Goal: Task Accomplishment & Management: Use online tool/utility

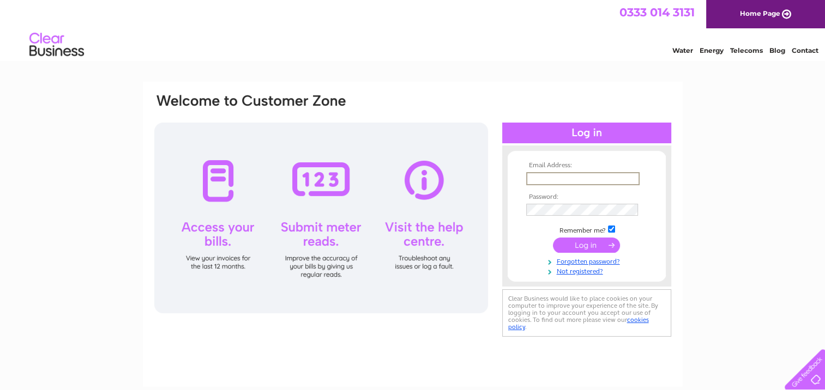
drag, startPoint x: 0, startPoint y: 0, endPoint x: 534, endPoint y: 179, distance: 562.7
click at [534, 179] on input "text" at bounding box center [582, 178] width 113 height 13
type input "denisemills2015@outlook.com"
click at [586, 244] on input "submit" at bounding box center [586, 244] width 67 height 15
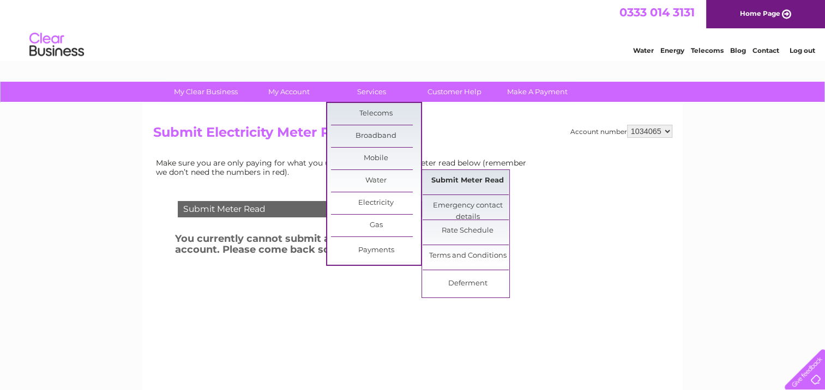
click at [447, 178] on link "Submit Meter Read" at bounding box center [467, 181] width 90 height 22
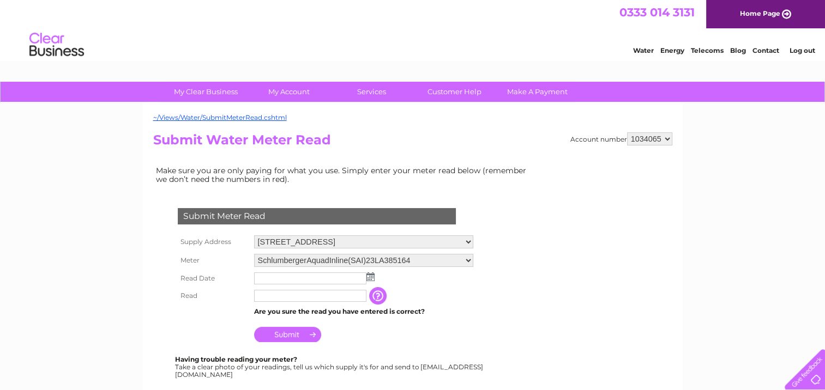
click at [370, 276] on img at bounding box center [370, 276] width 8 height 9
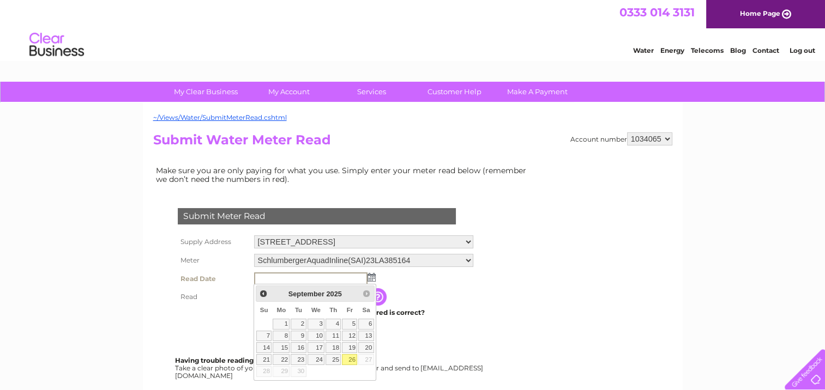
click at [350, 358] on link "26" at bounding box center [349, 359] width 15 height 11
type input "2025/09/26"
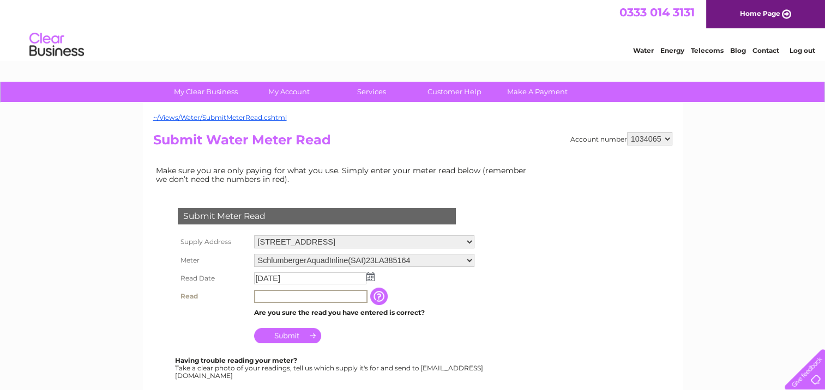
click at [308, 294] on input "text" at bounding box center [310, 296] width 113 height 13
type input "00098"
click at [293, 334] on input "Submit" at bounding box center [287, 335] width 67 height 15
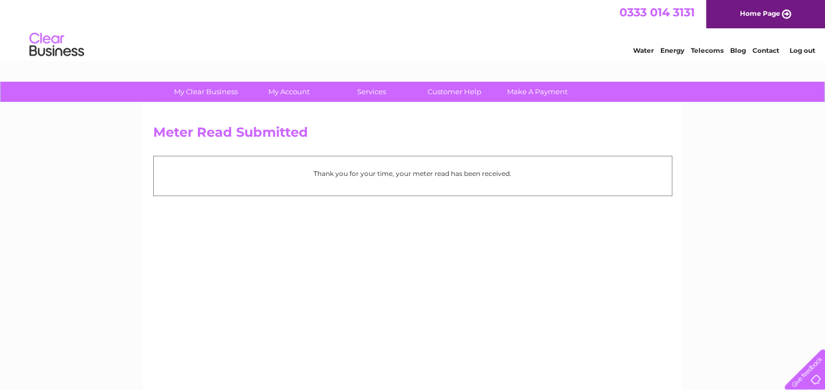
click at [809, 49] on link "Log out" at bounding box center [802, 50] width 26 height 8
